Goal: Task Accomplishment & Management: Manage account settings

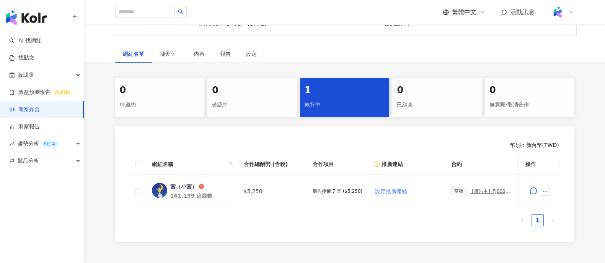
scroll to position [183, 0]
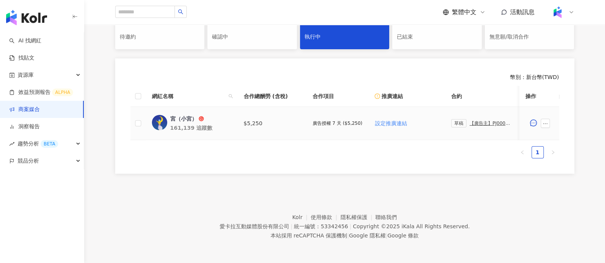
click at [483, 121] on div "【廣告主】PJ0001488 統一藥品_雅漾_極速清爽控油防曬液史奴比組_202506_活動確認單" at bounding box center [490, 123] width 43 height 5
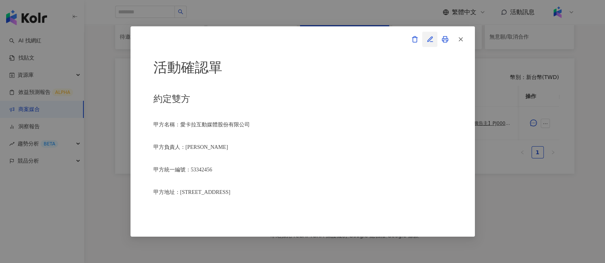
click at [428, 40] on icon "button" at bounding box center [429, 39] width 5 height 5
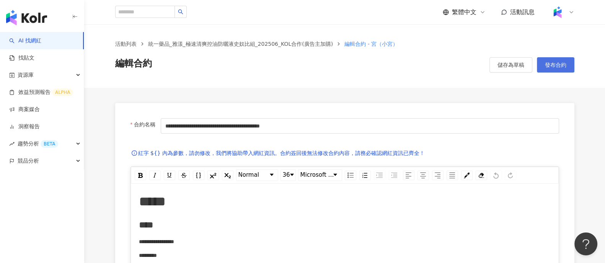
click at [537, 71] on button "發布合約" at bounding box center [555, 64] width 37 height 15
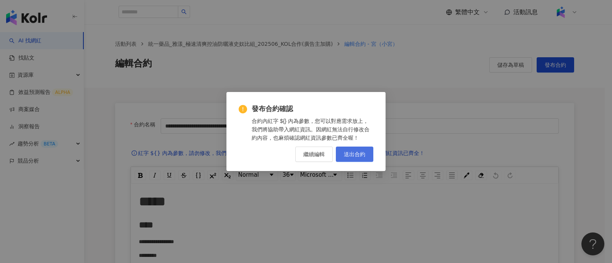
click at [369, 150] on button "送出合約" at bounding box center [354, 154] width 37 height 15
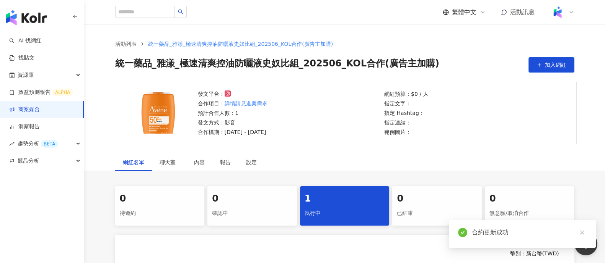
scroll to position [183, 0]
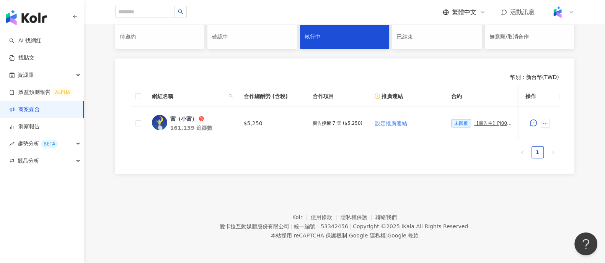
click at [492, 185] on footer "Kolr 使用條款 隱私權保護 聯絡我們 愛[PERSON_NAME]互動媒體股份有限公司 | 統一編號：53342456 | Copyright © 202…" at bounding box center [344, 221] width 520 height 85
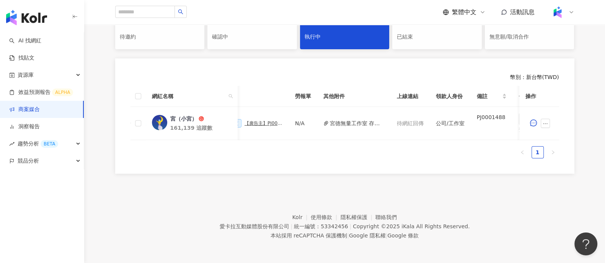
scroll to position [0, 295]
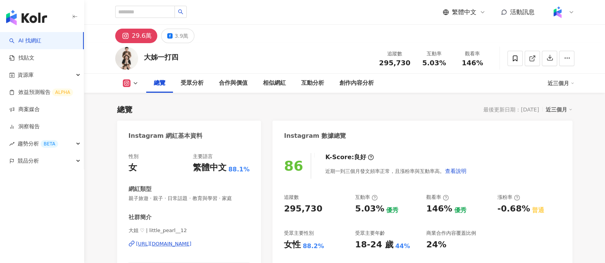
click at [143, 57] on div "大姊一打四 追蹤數 295,730 互動率 5.03% 觀看率 146%" at bounding box center [345, 58] width 490 height 30
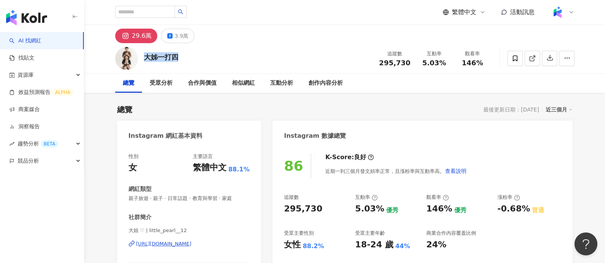
drag, startPoint x: 143, startPoint y: 57, endPoint x: 198, endPoint y: 56, distance: 54.7
click at [198, 56] on div "大姊一打四 追蹤數 295,730 互動率 5.03% 觀看率 146%" at bounding box center [345, 58] width 490 height 30
copy div "大姊一打四"
click at [522, 114] on div "最後更新日期：2025/8/11 近三個月" at bounding box center [527, 110] width 89 height 10
